Goal: Task Accomplishment & Management: Manage account settings

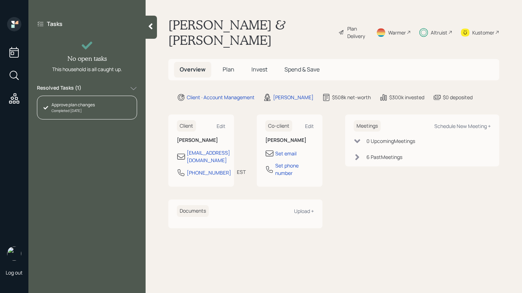
click at [109, 85] on div "Resolved Tasks ( 1 )" at bounding box center [87, 88] width 100 height 9
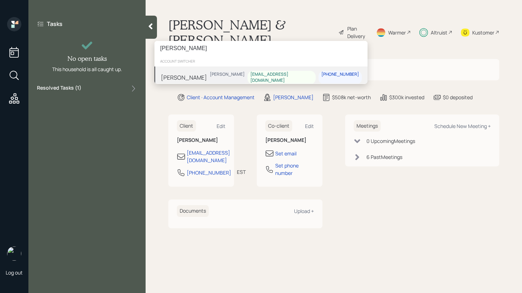
type input "[PERSON_NAME]"
click at [202, 79] on div "Sandra Lundy Jonah Coleman salundy2@gmail.com 503-805-4768" at bounding box center [261, 77] width 213 height 22
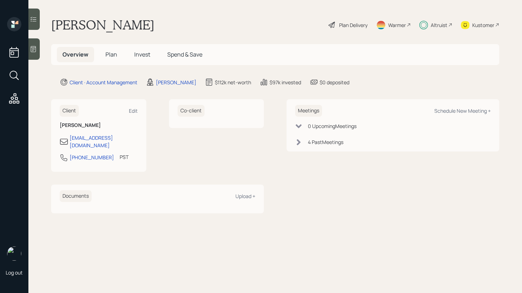
click at [35, 15] on div at bounding box center [33, 19] width 11 height 21
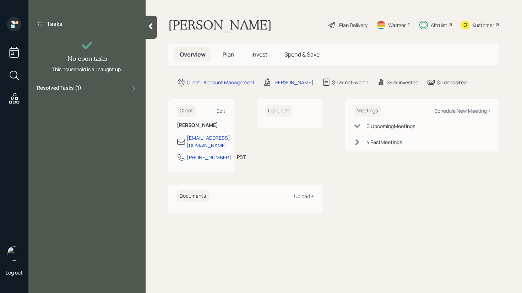
click at [99, 91] on div "Resolved Tasks ( 1 )" at bounding box center [87, 88] width 100 height 9
